Goal: Check status

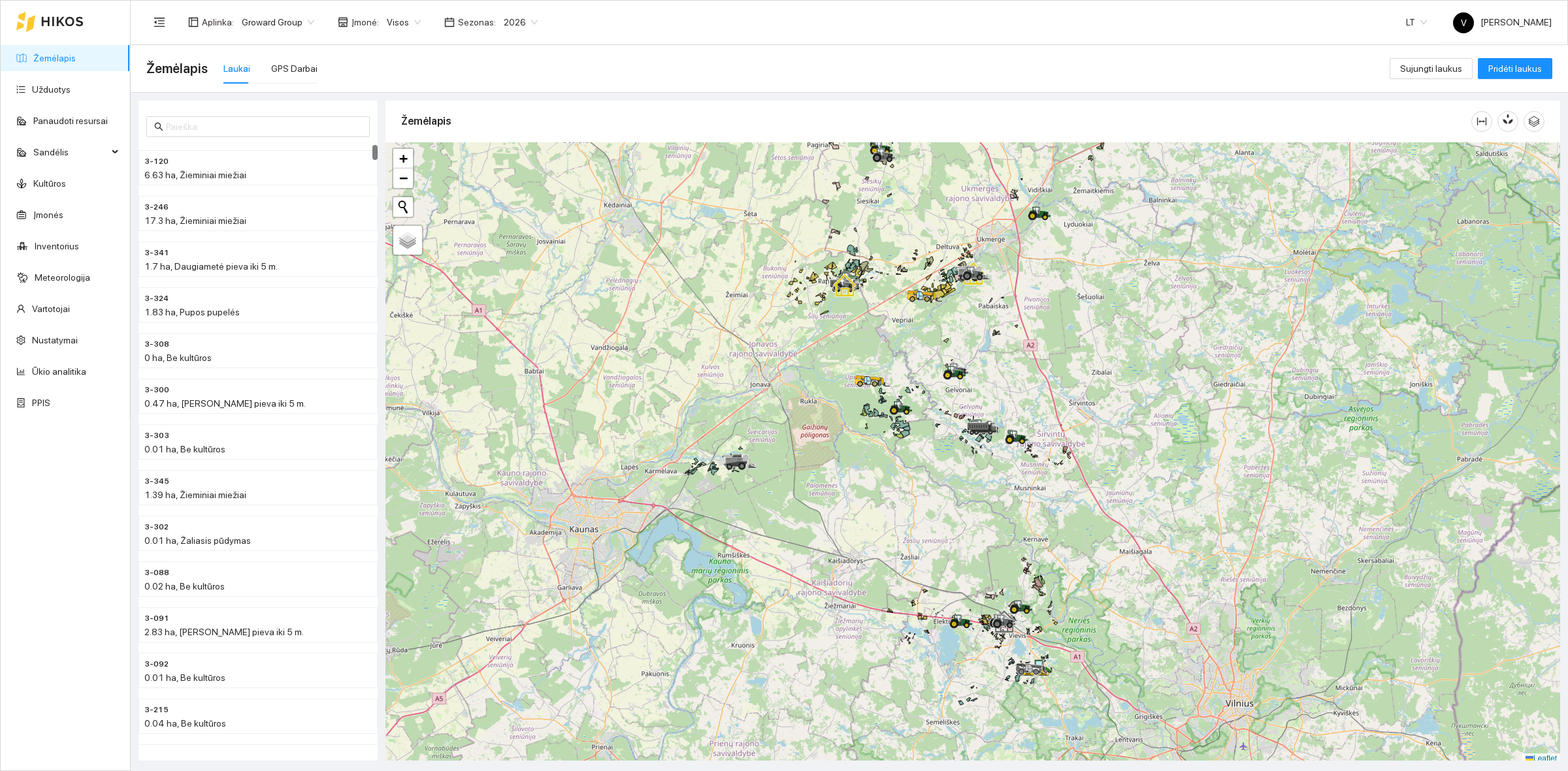
scroll to position [4, 0]
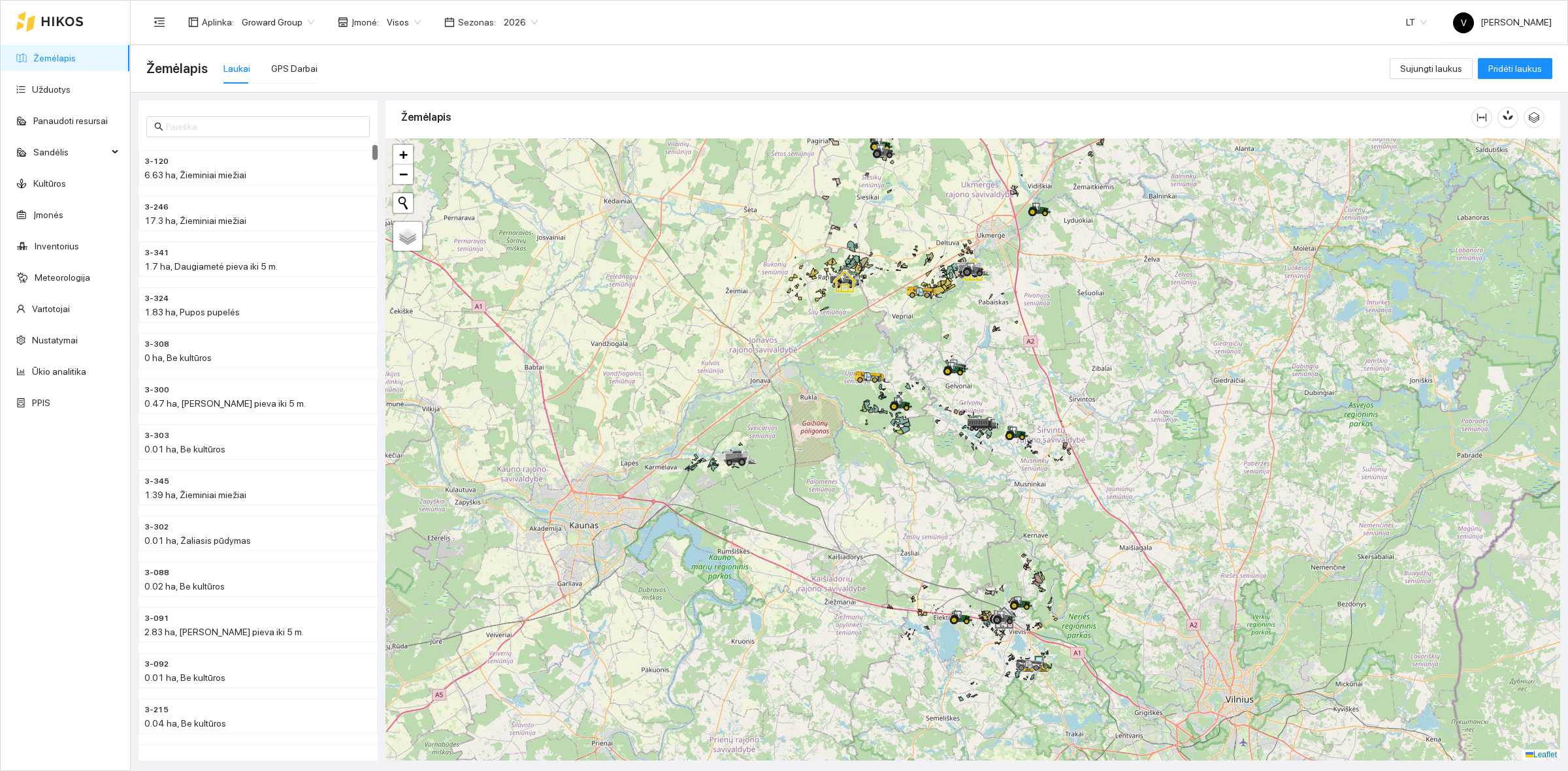
drag, startPoint x: 1100, startPoint y: 539, endPoint x: 1022, endPoint y: 507, distance: 84.3
click at [1022, 507] on div at bounding box center [972, 449] width 1175 height 622
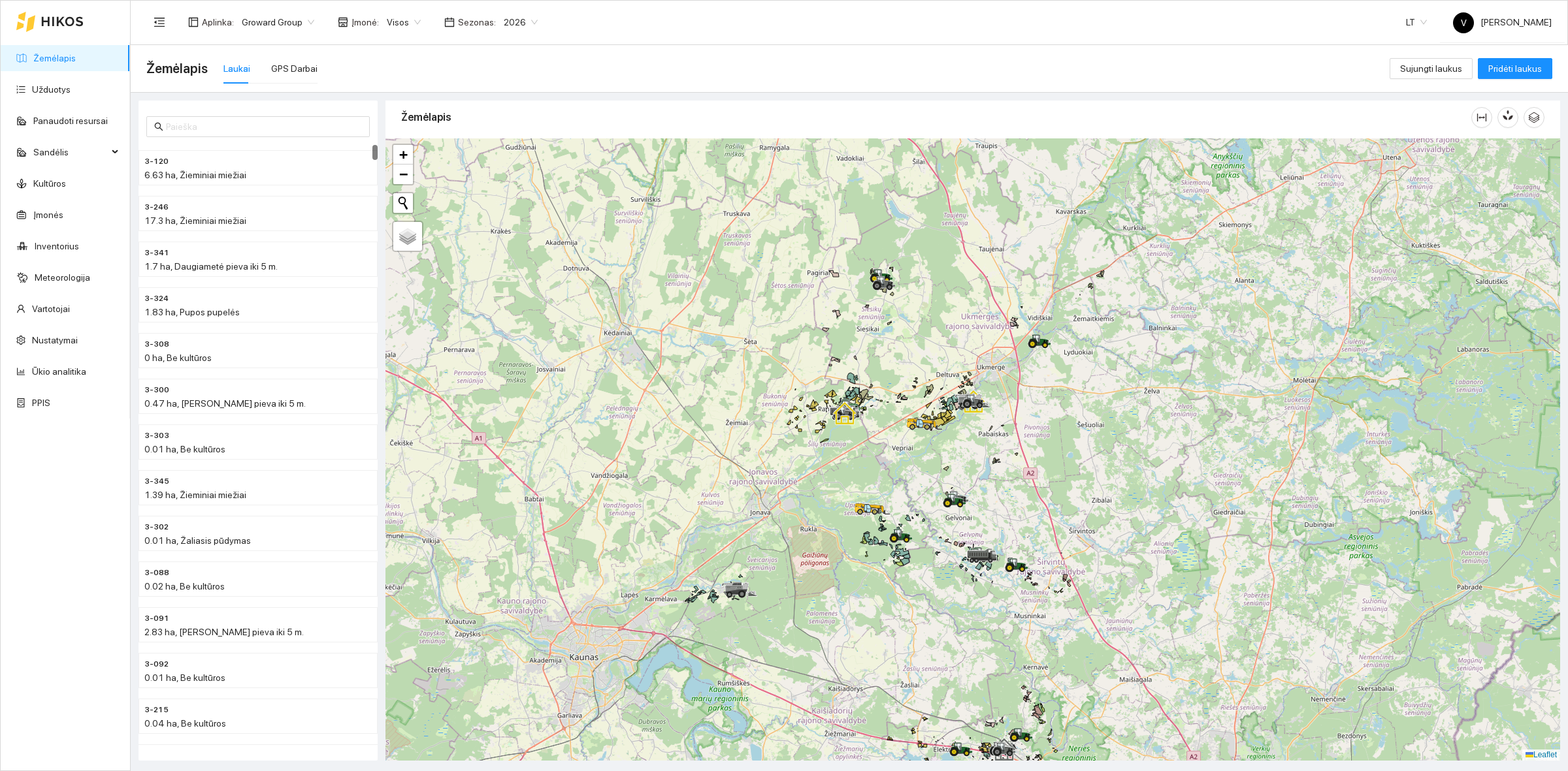
drag, startPoint x: 990, startPoint y: 344, endPoint x: 1008, endPoint y: 465, distance: 122.3
click at [1008, 465] on div at bounding box center [972, 449] width 1175 height 622
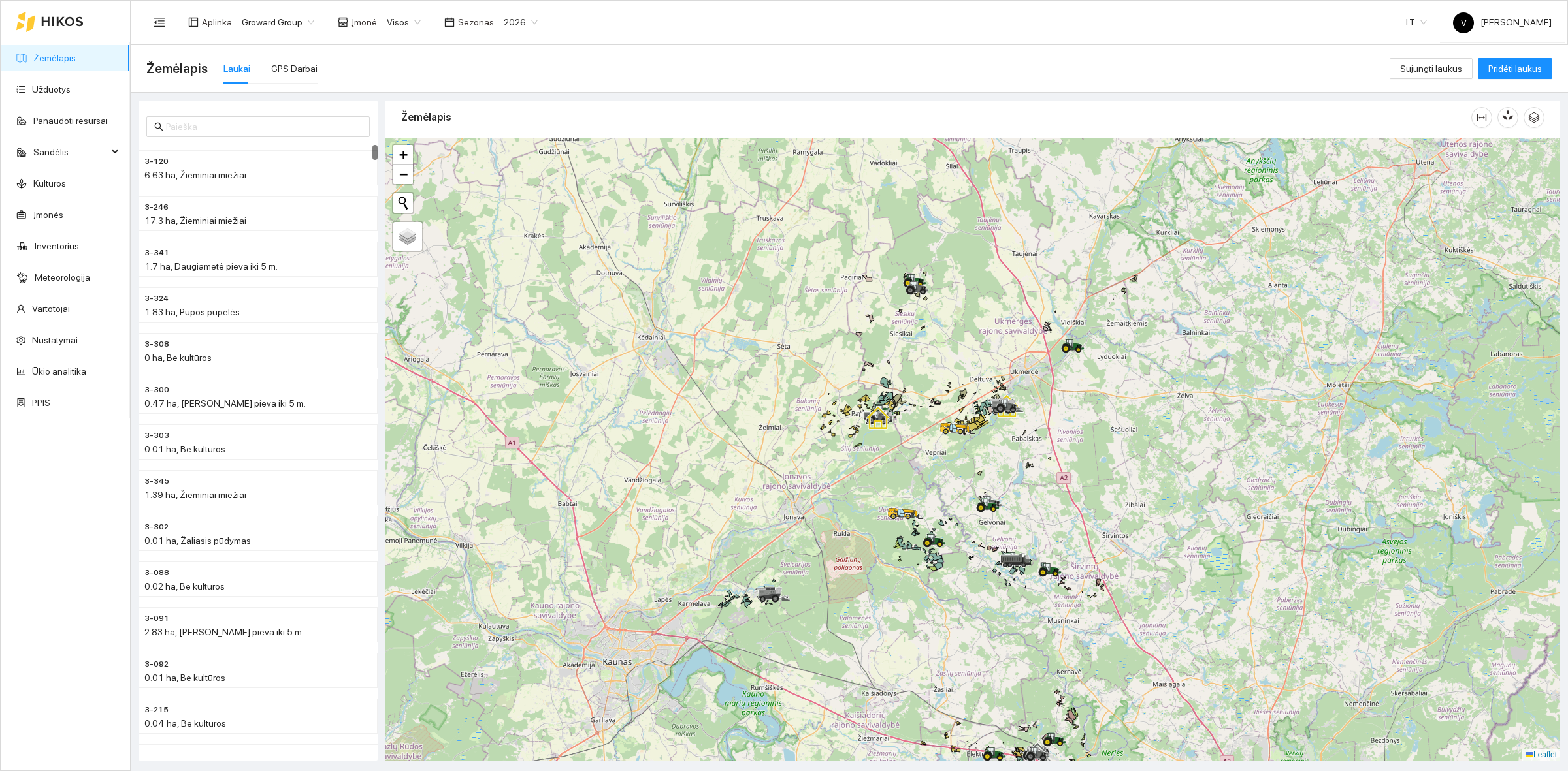
drag, startPoint x: 734, startPoint y: 373, endPoint x: 846, endPoint y: 374, distance: 112.0
click at [846, 374] on div at bounding box center [972, 449] width 1175 height 622
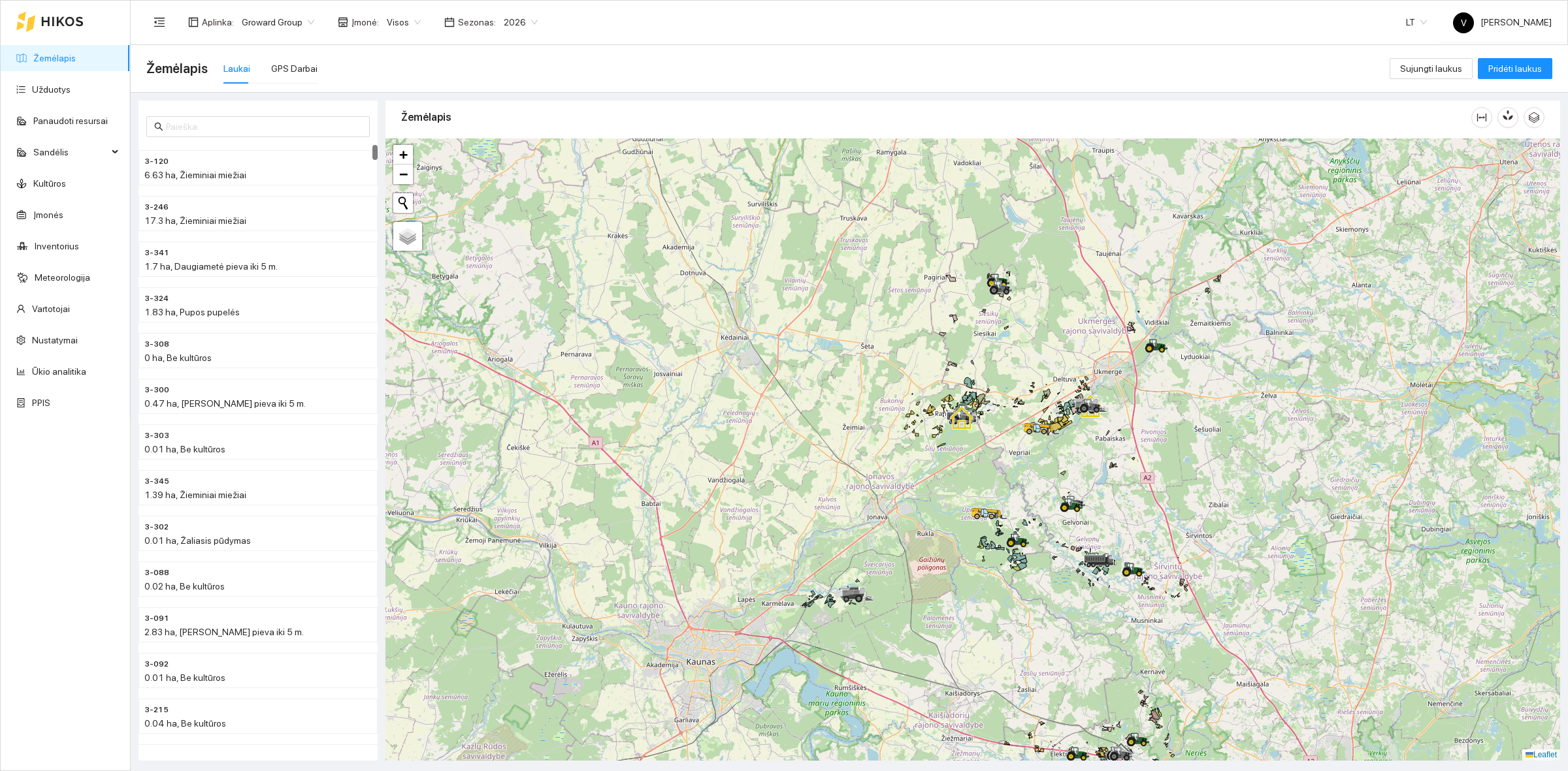
drag, startPoint x: 962, startPoint y: 456, endPoint x: 899, endPoint y: 415, distance: 75.2
click at [899, 415] on div at bounding box center [972, 449] width 1175 height 622
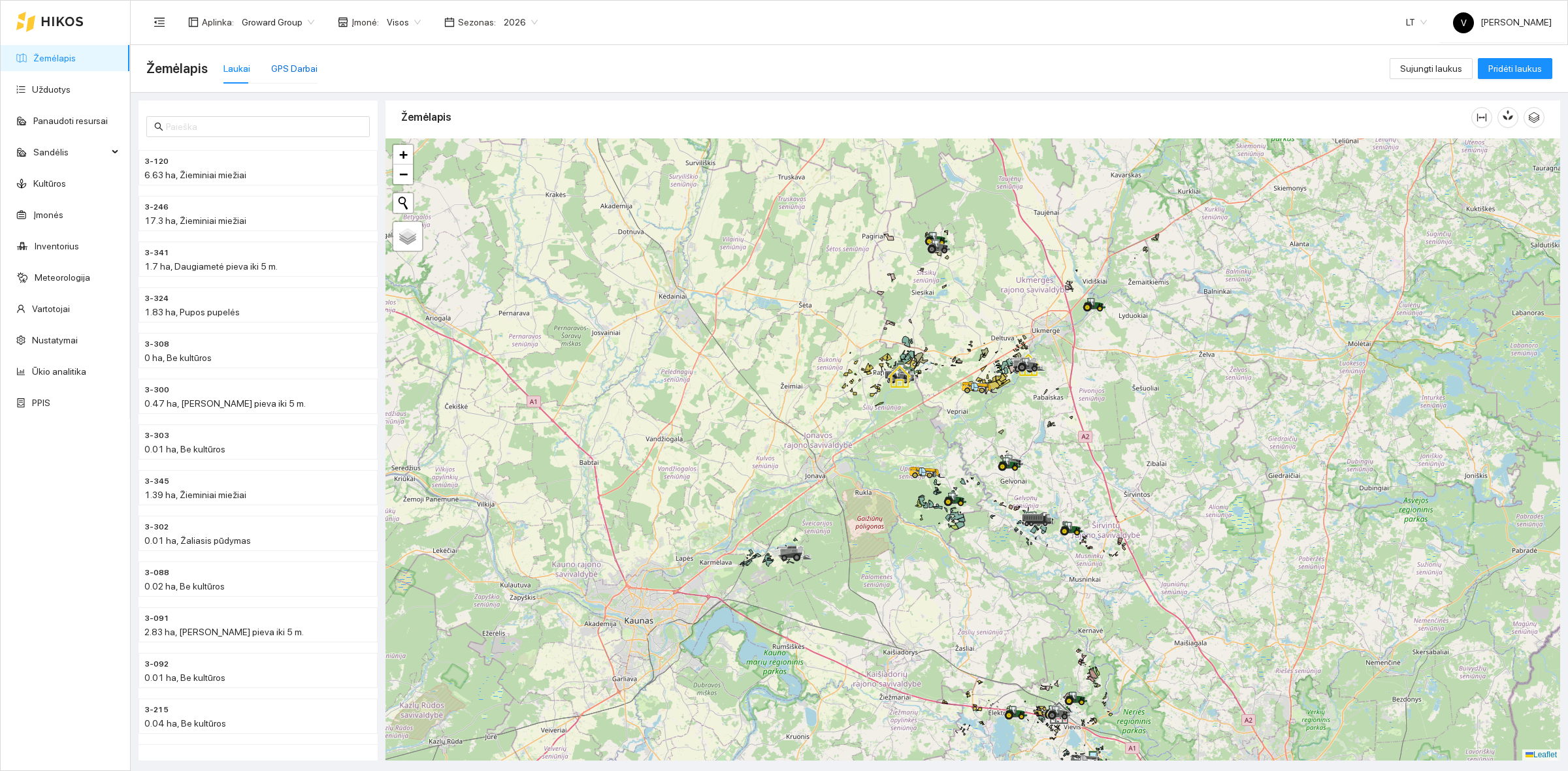
click at [298, 71] on div "GPS Darbai" at bounding box center [294, 68] width 46 height 15
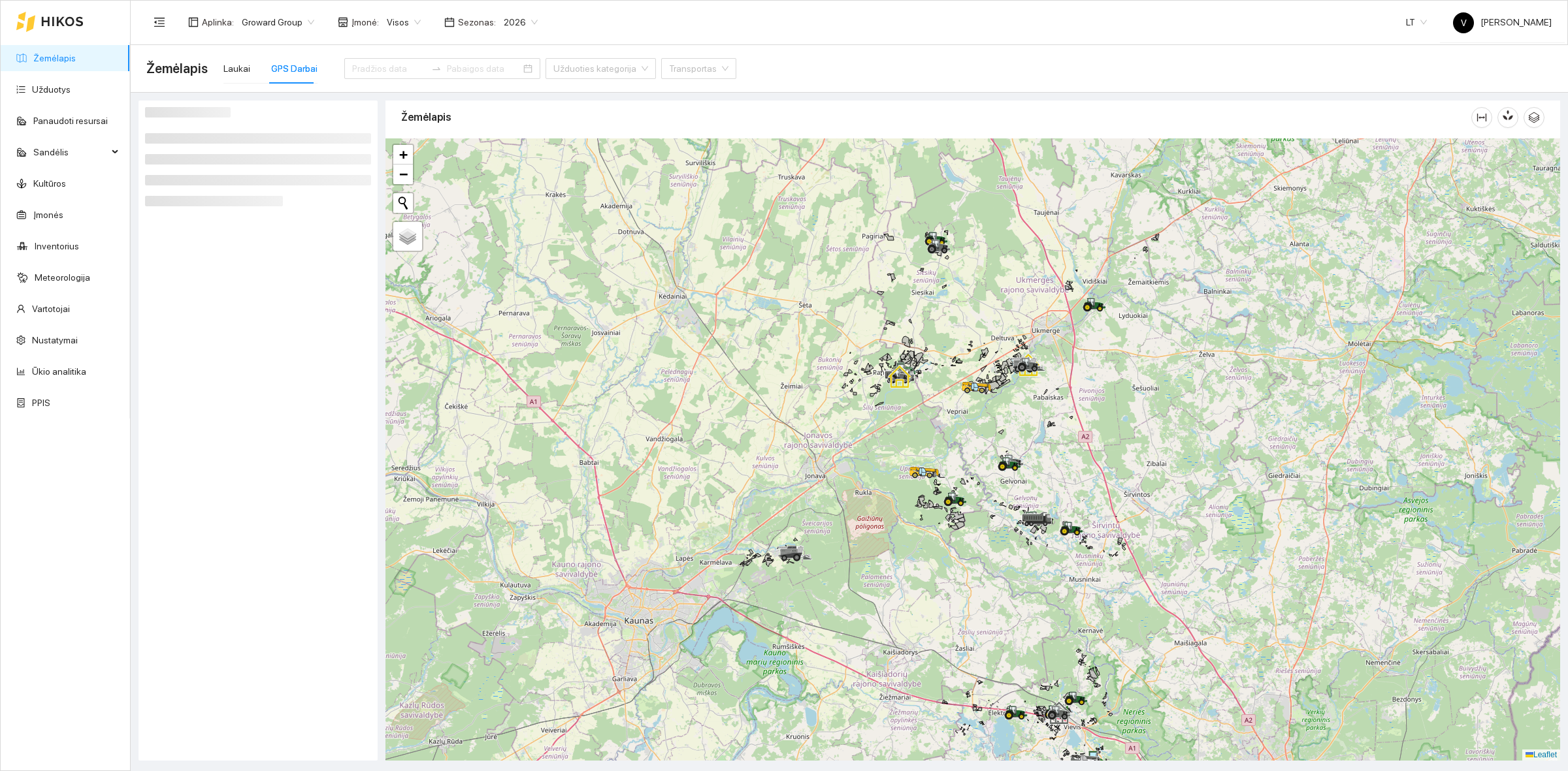
click at [366, 72] on input at bounding box center [389, 68] width 74 height 15
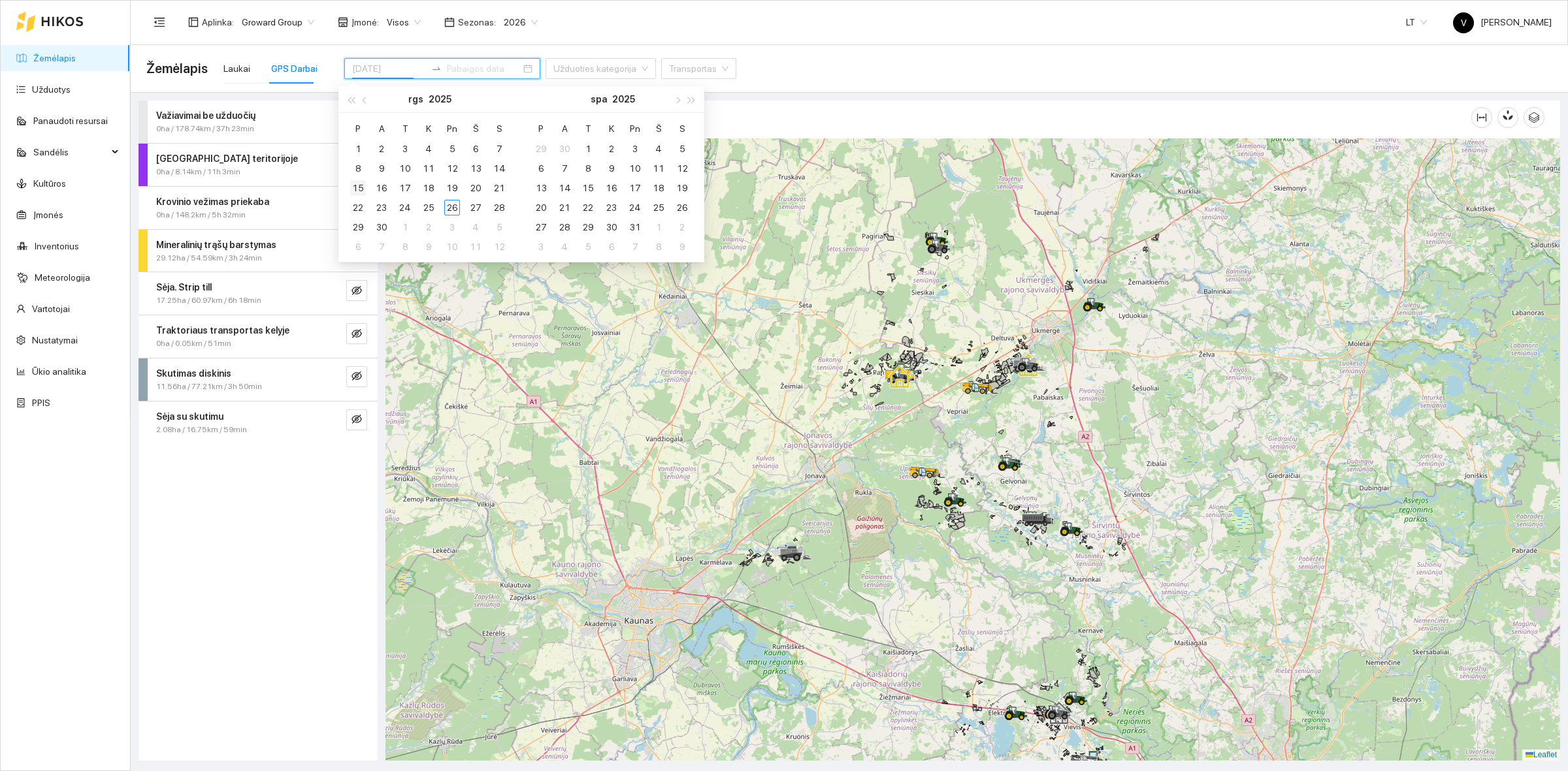
type input "2025-09-15"
type input "2025-09-04"
click at [361, 101] on button "button" at bounding box center [365, 99] width 15 height 26
type input "[DATE]"
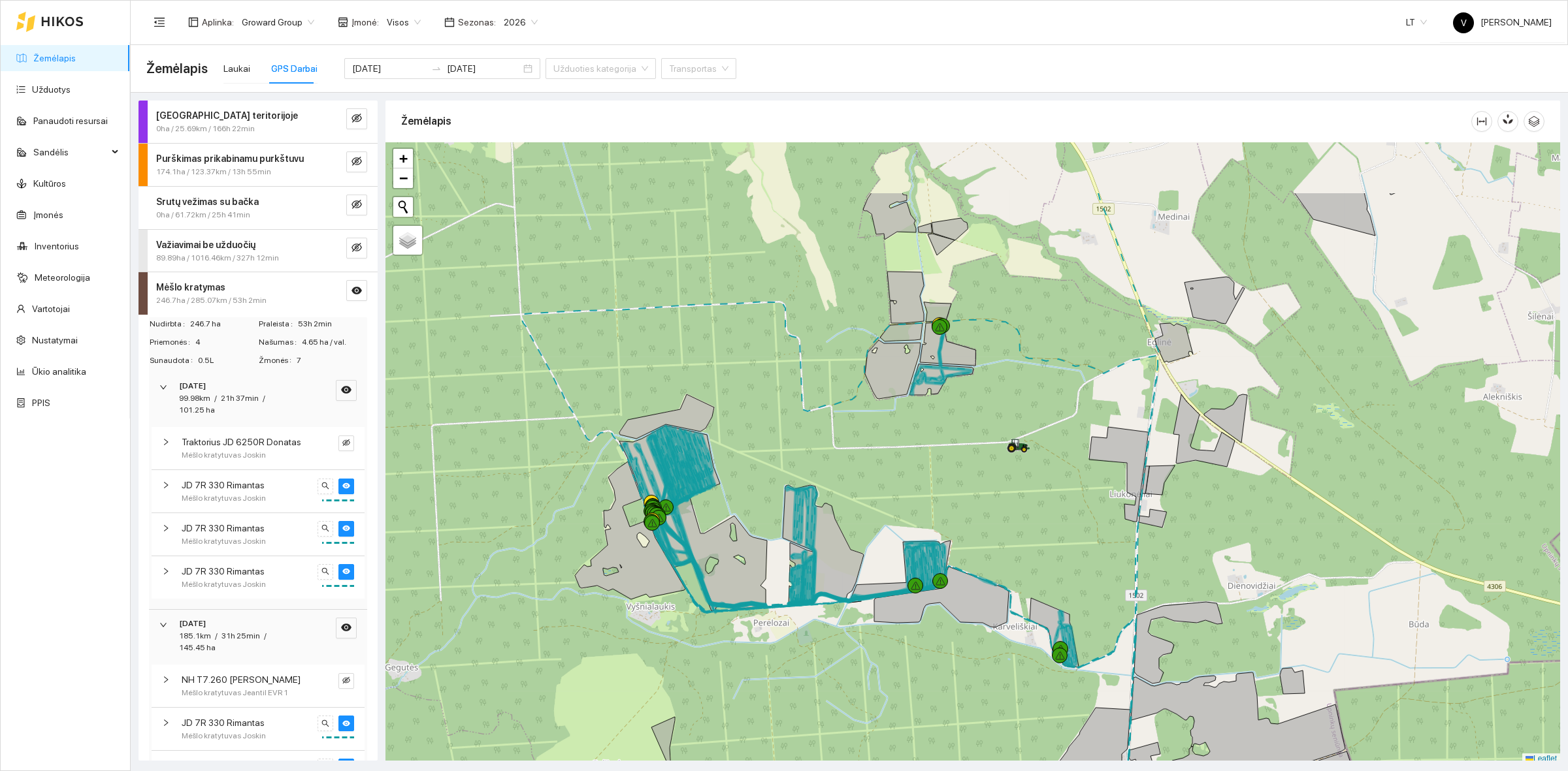
click at [1259, 510] on div at bounding box center [972, 453] width 1175 height 622
